Goal: Information Seeking & Learning: Find specific fact

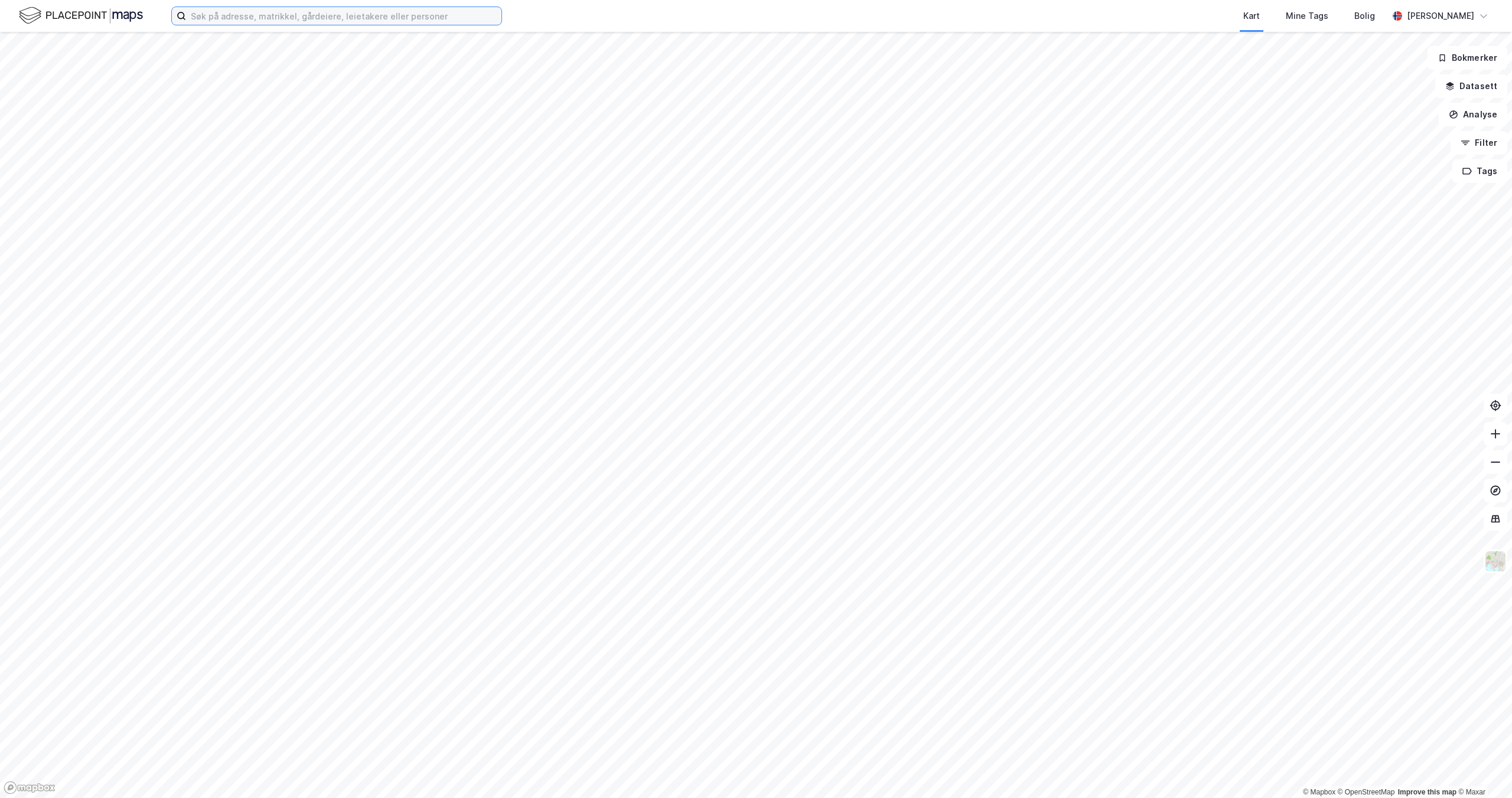
click at [271, 20] on input at bounding box center [343, 16] width 316 height 18
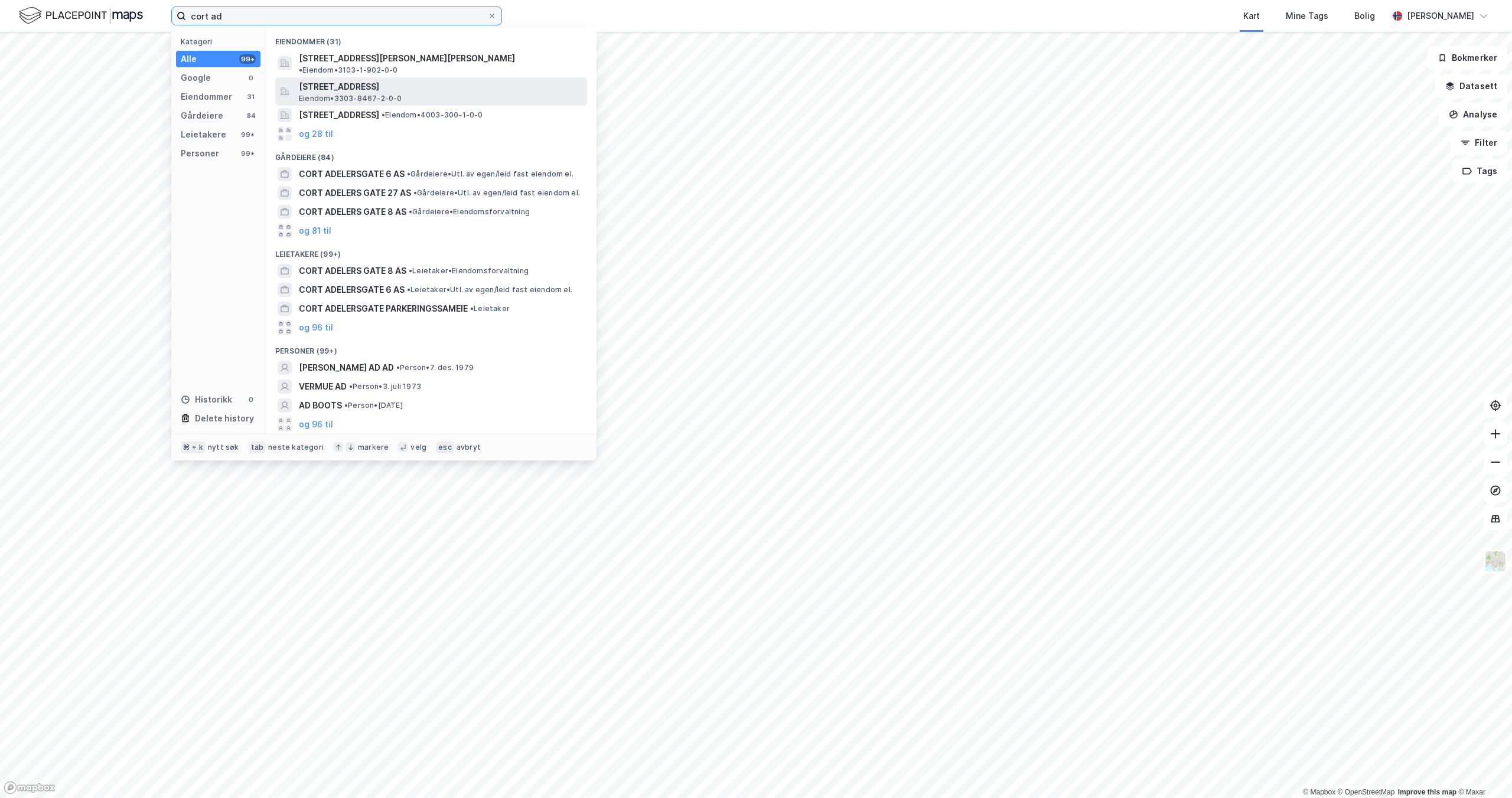
type input "cort ad"
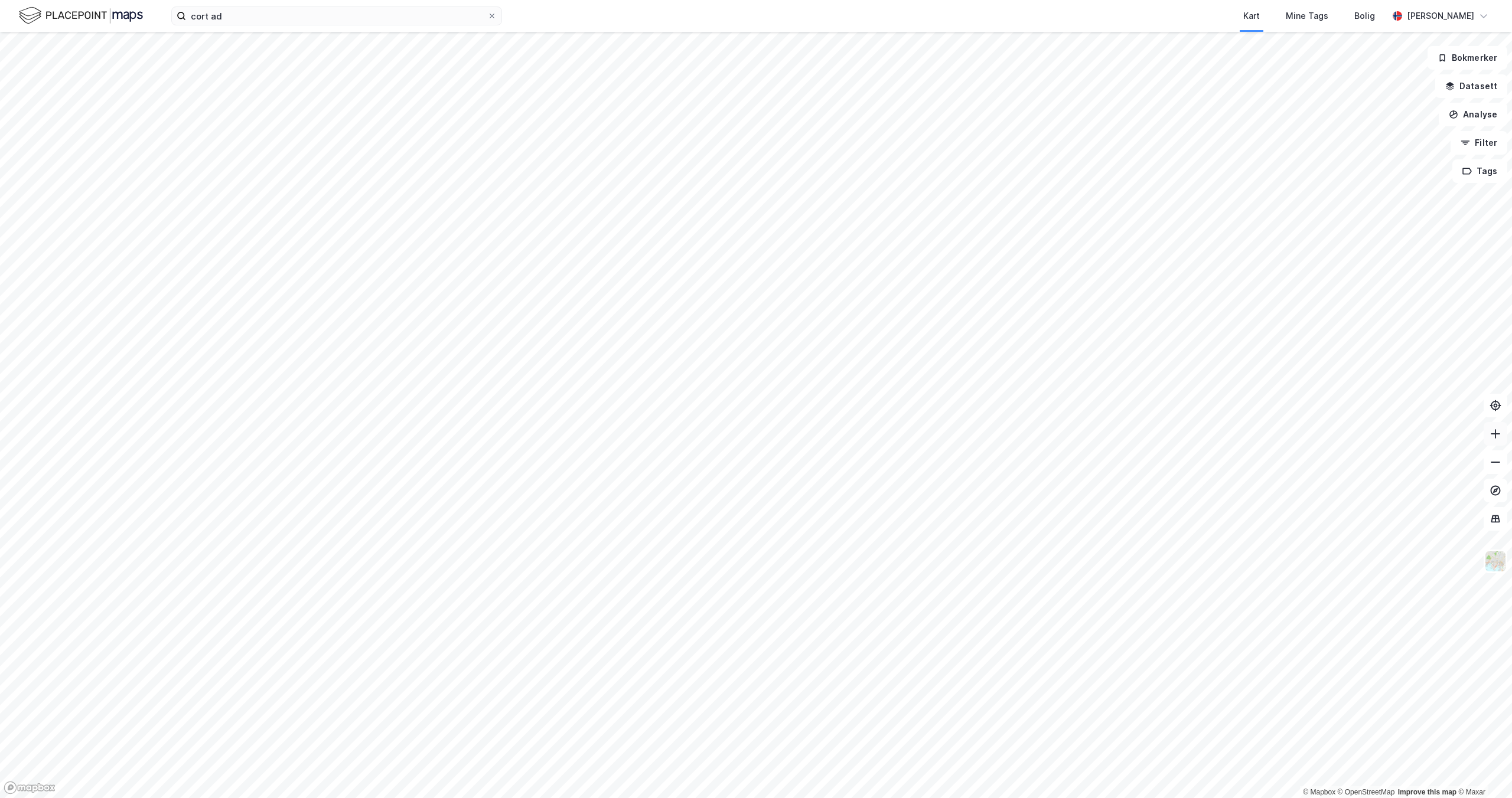
click at [1490, 436] on icon at bounding box center [1495, 434] width 12 height 12
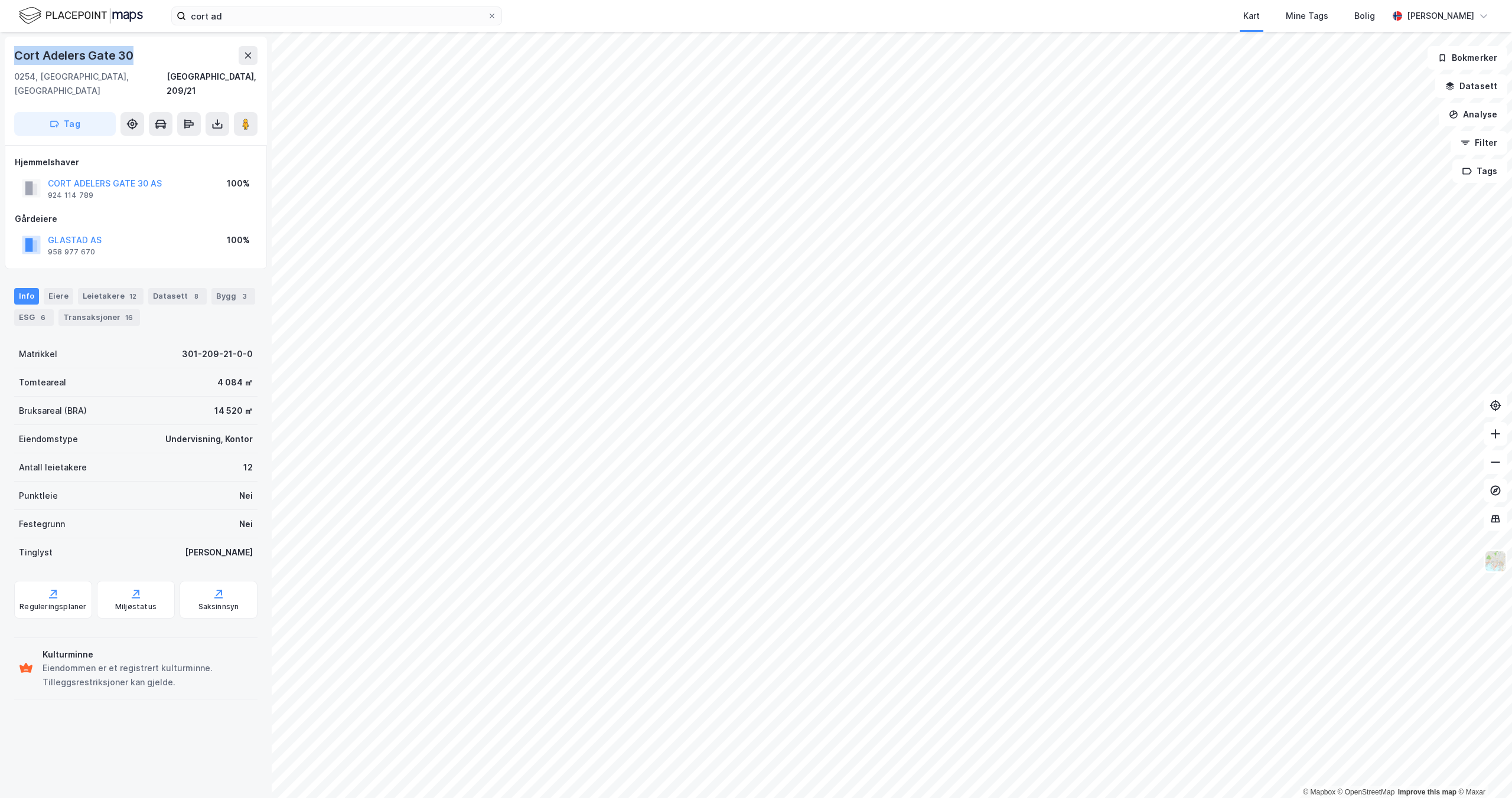
drag, startPoint x: 143, startPoint y: 63, endPoint x: 16, endPoint y: 61, distance: 127.0
click at [16, 61] on div "Cort Adelers Gate 30" at bounding box center [135, 56] width 243 height 19
copy div "Cort Adelers Gate 30"
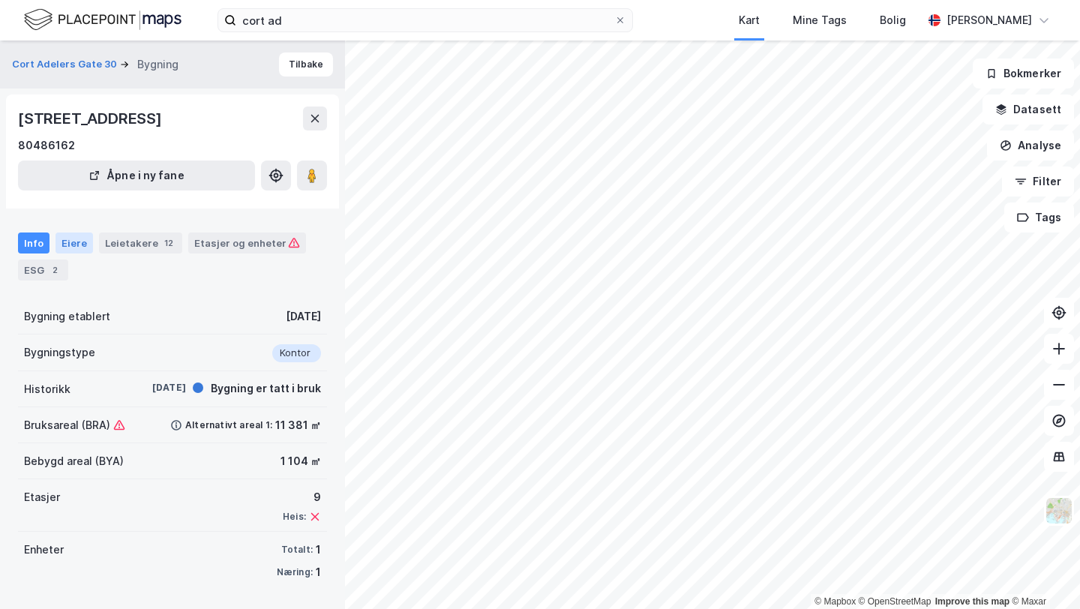
click at [72, 242] on div "Eiere" at bounding box center [75, 243] width 38 height 21
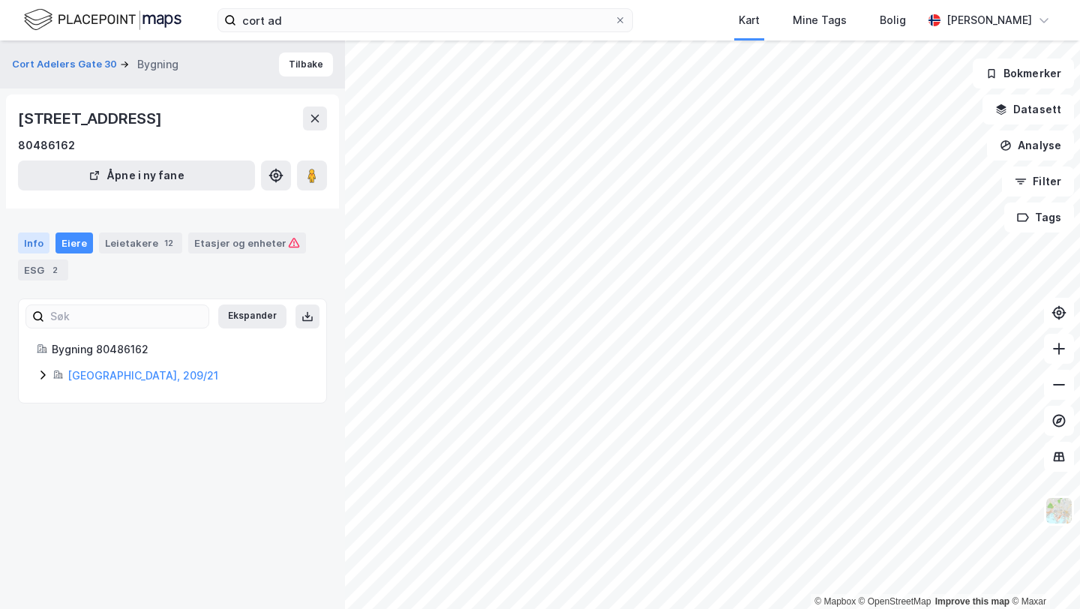
click at [37, 242] on div "Info" at bounding box center [34, 243] width 32 height 21
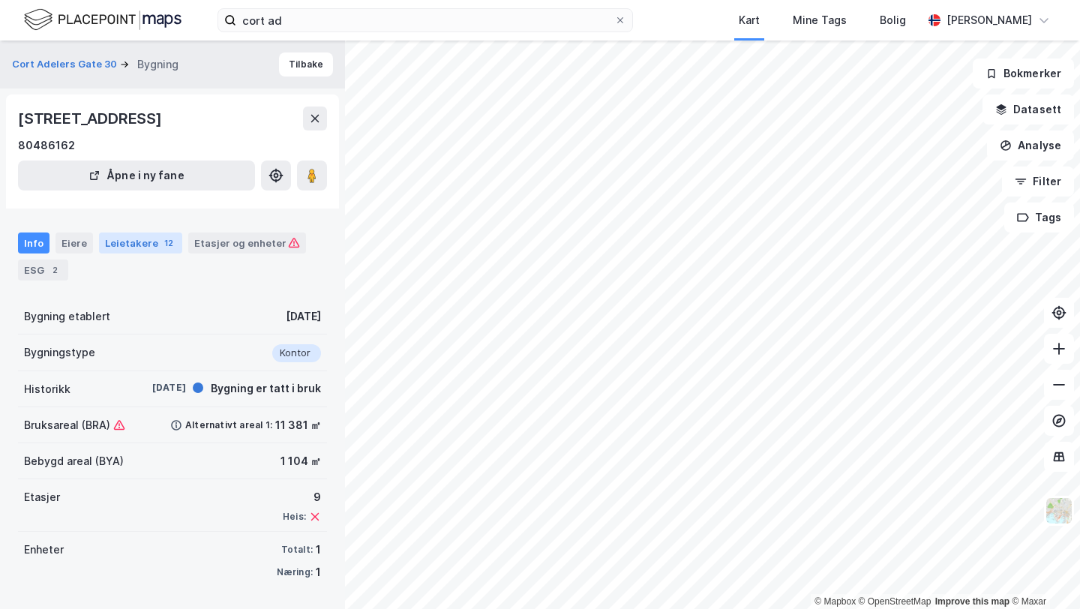
click at [119, 242] on div "Leietakere 12" at bounding box center [140, 243] width 83 height 21
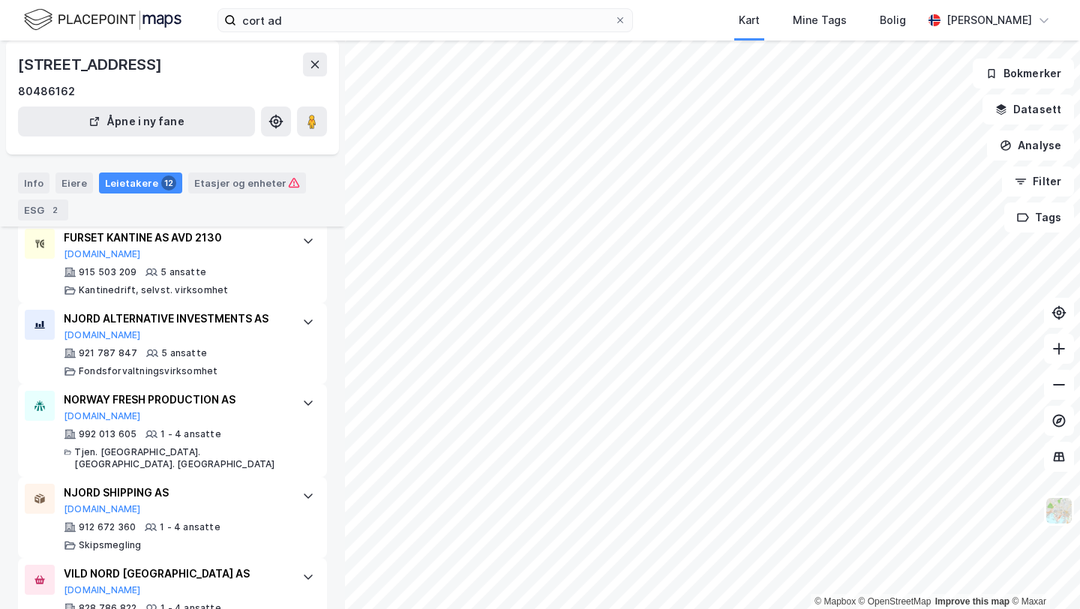
scroll to position [951, 0]
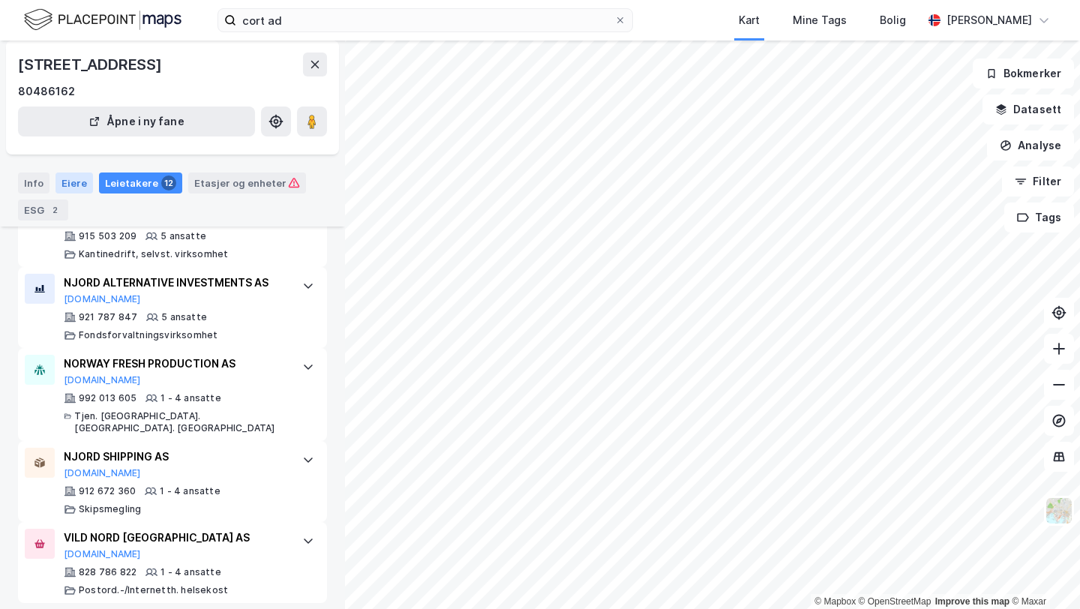
click at [74, 181] on div "Eiere" at bounding box center [75, 183] width 38 height 21
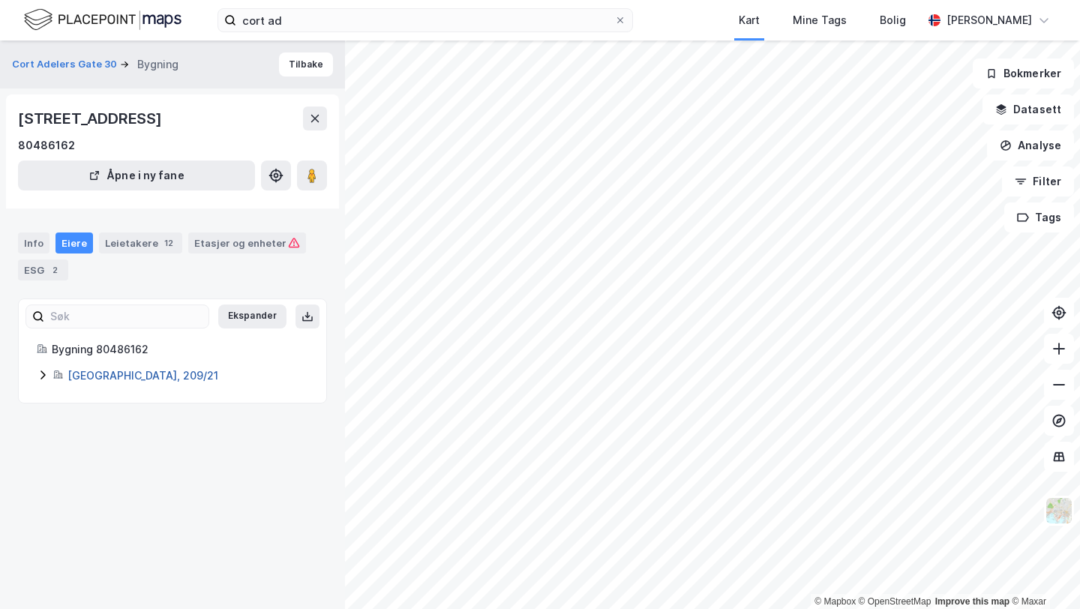
click at [85, 380] on link "[GEOGRAPHIC_DATA], 209/21" at bounding box center [143, 375] width 151 height 13
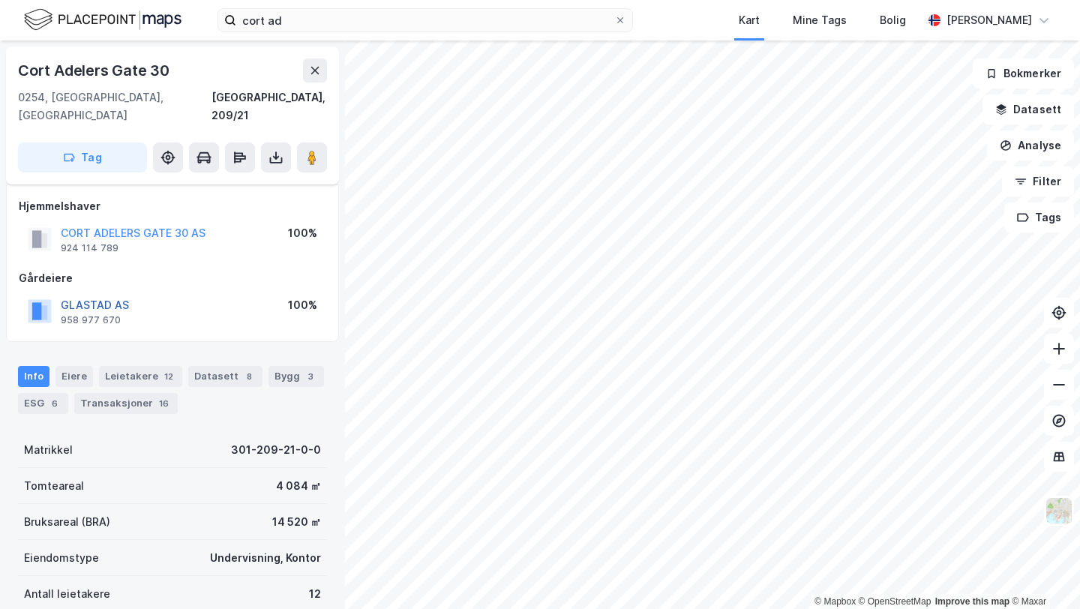
click at [0, 0] on button "GLASTAD AS" at bounding box center [0, 0] width 0 height 0
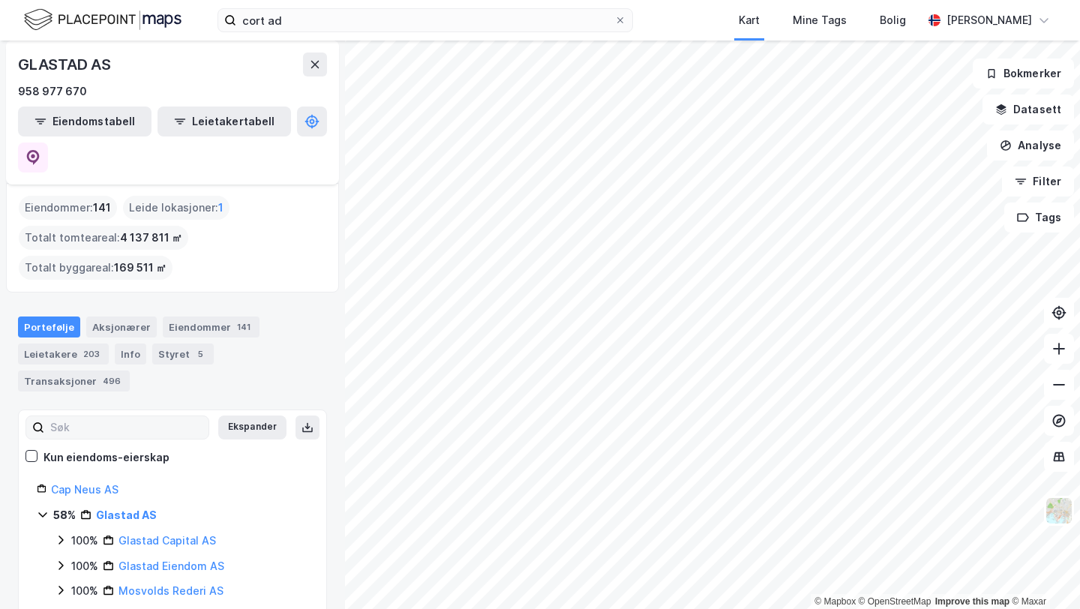
scroll to position [72, 0]
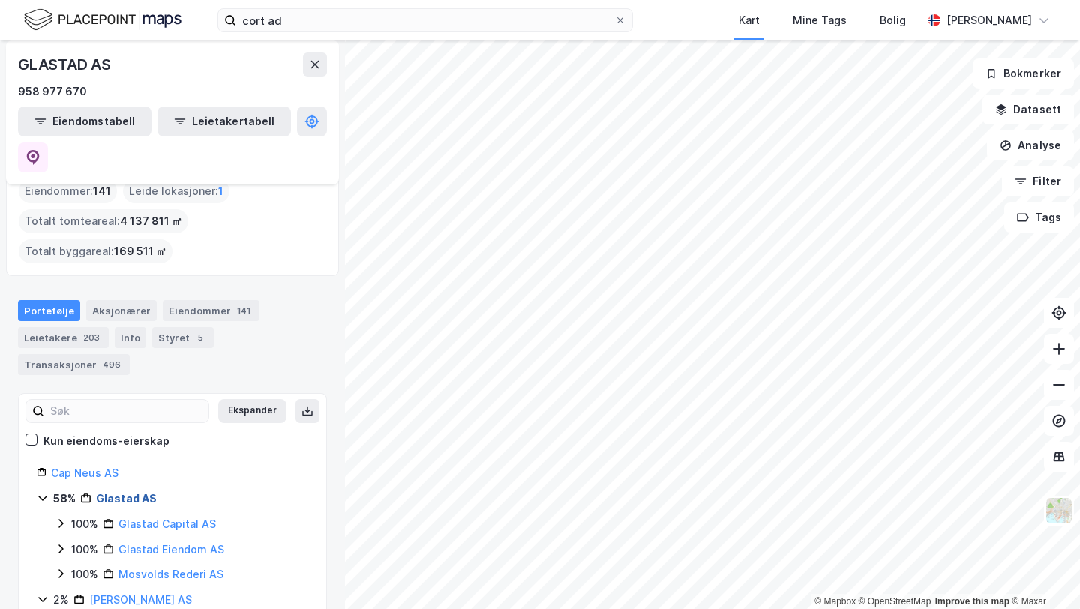
click at [119, 492] on link "Glastad AS" at bounding box center [126, 498] width 61 height 13
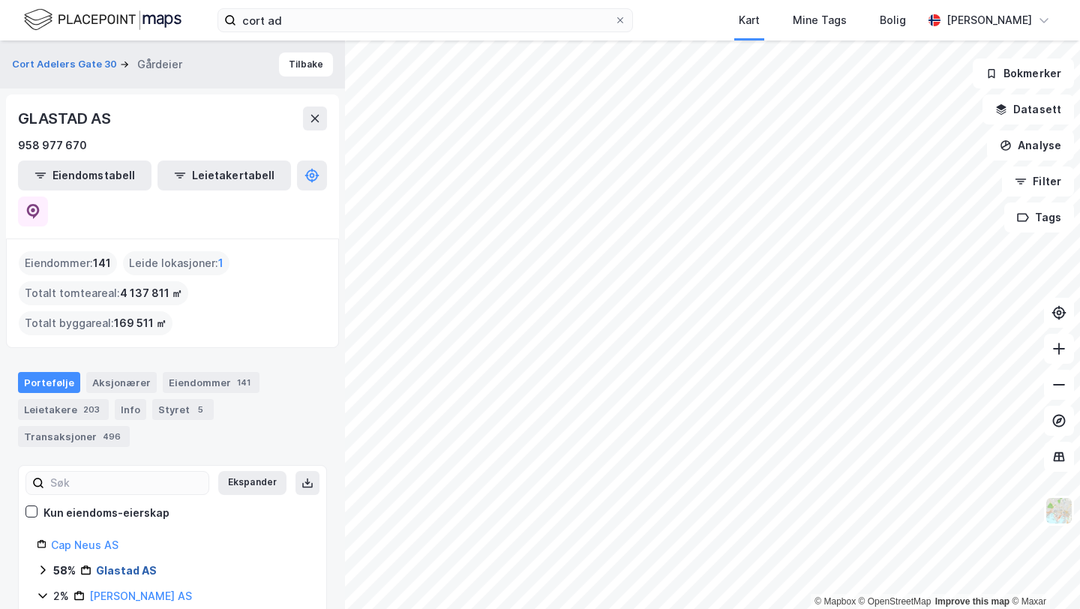
click at [113, 564] on link "Glastad AS" at bounding box center [126, 570] width 61 height 13
click at [143, 590] on link "Glastad Capital AS" at bounding box center [168, 596] width 98 height 13
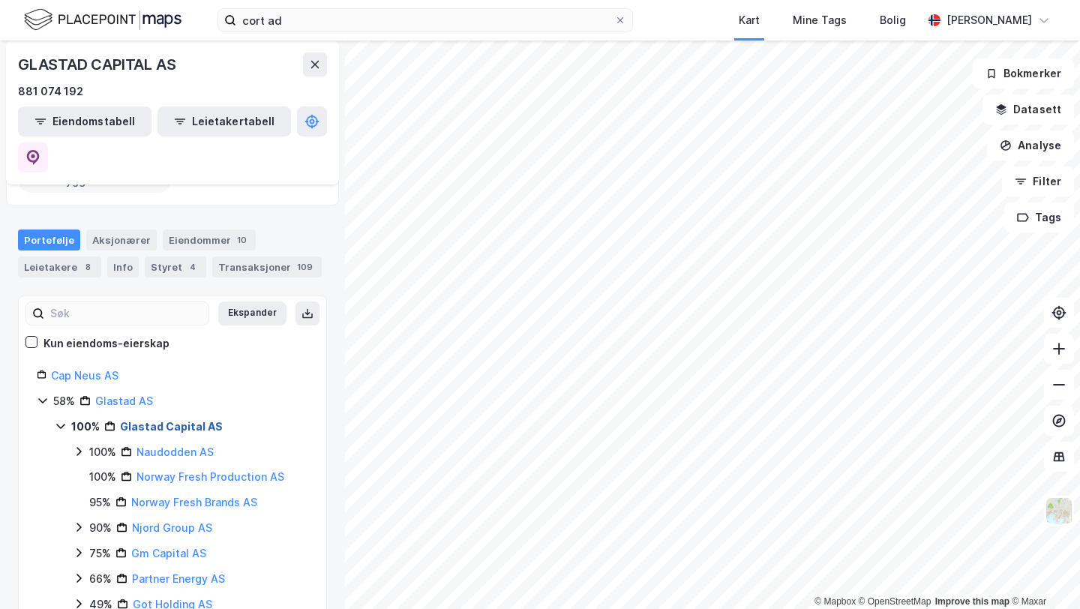
scroll to position [206, 0]
